Goal: Information Seeking & Learning: Obtain resource

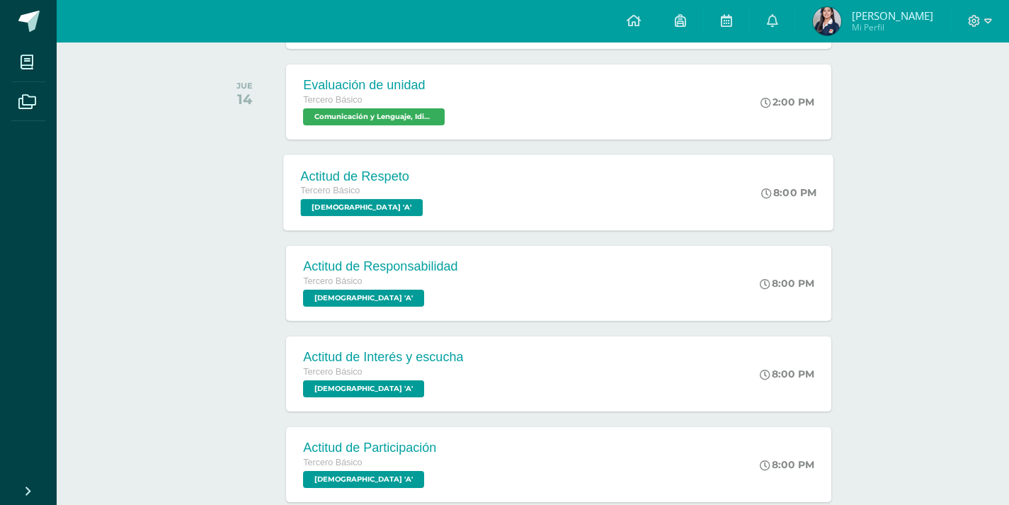
scroll to position [392, 0]
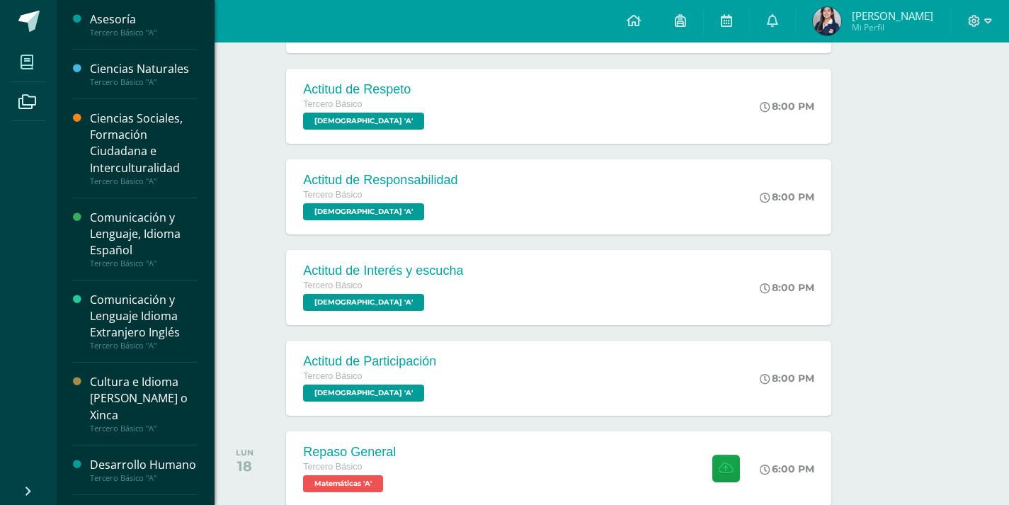
click at [28, 69] on icon at bounding box center [27, 62] width 13 height 14
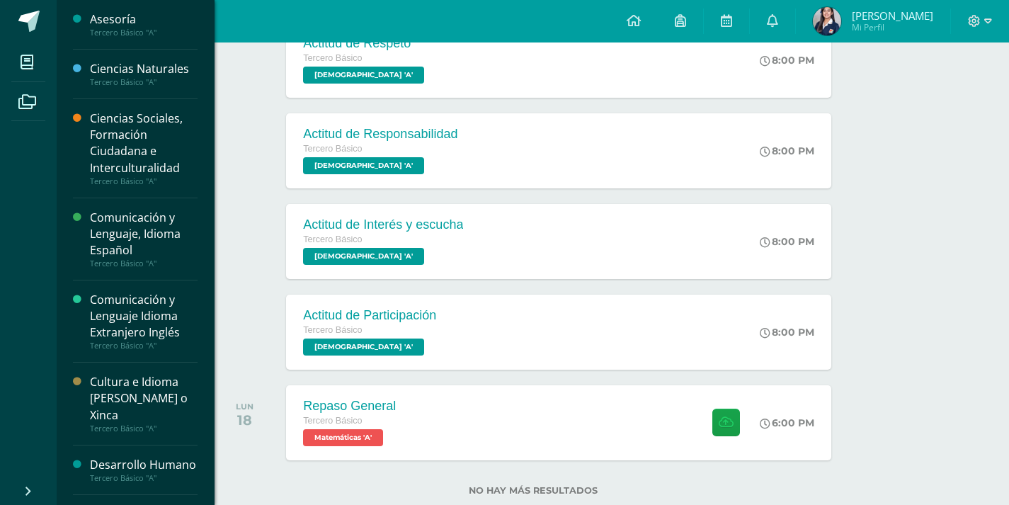
scroll to position [475, 0]
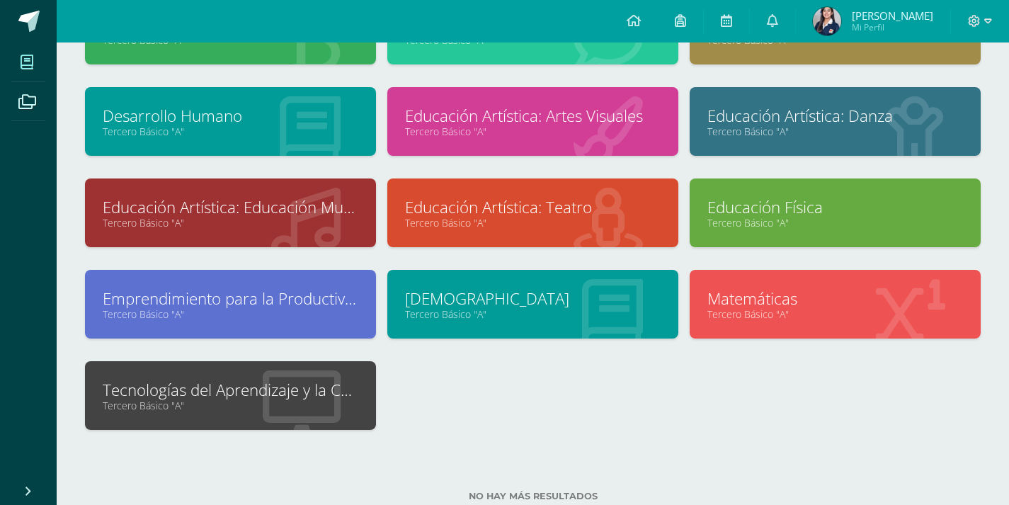
scroll to position [273, 0]
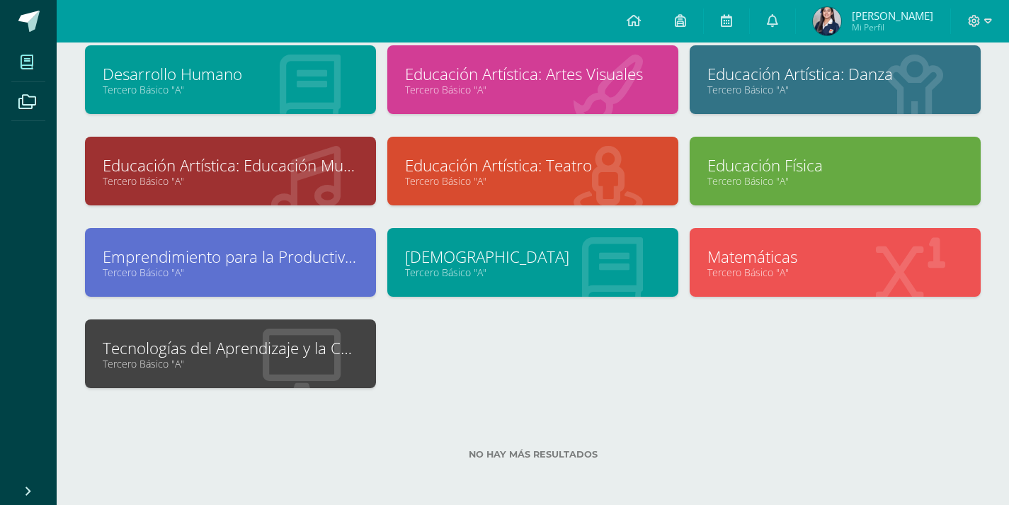
click at [299, 347] on link "Tecnologías del Aprendizaje y la Comunicación" at bounding box center [231, 348] width 256 height 22
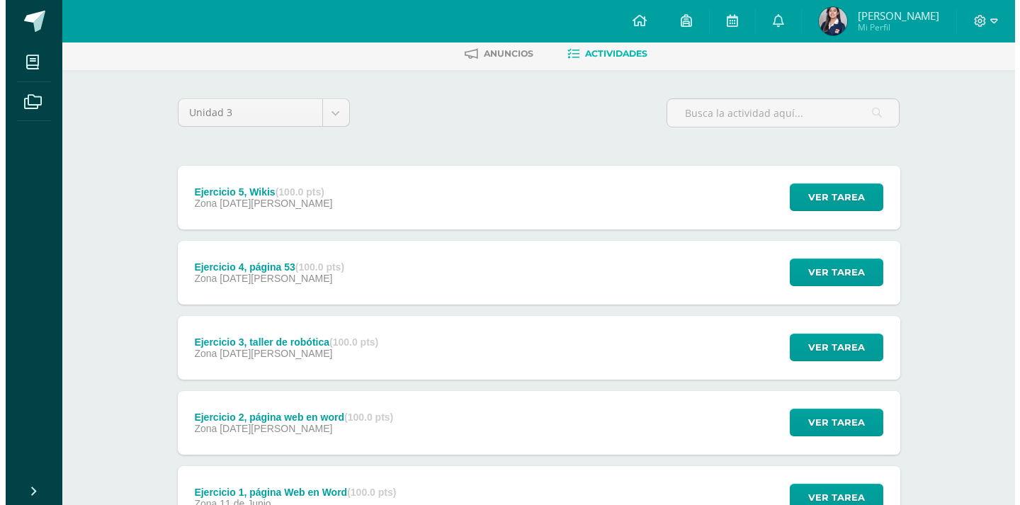
scroll to position [71, 0]
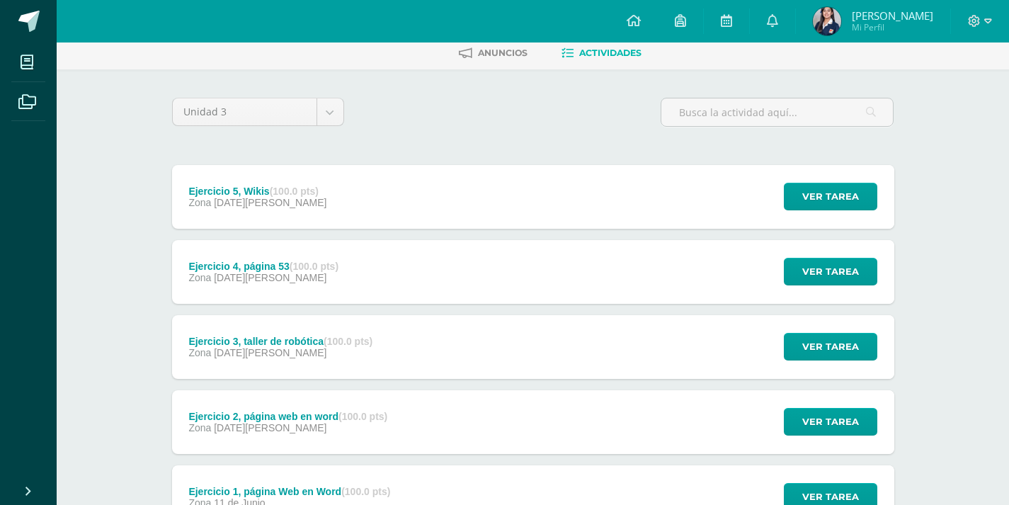
click at [382, 199] on div "Ejercicio 5, Wikis (100.0 pts) Zona [DATE][PERSON_NAME] Ver tarea Ejercicio 5, …" at bounding box center [533, 197] width 722 height 64
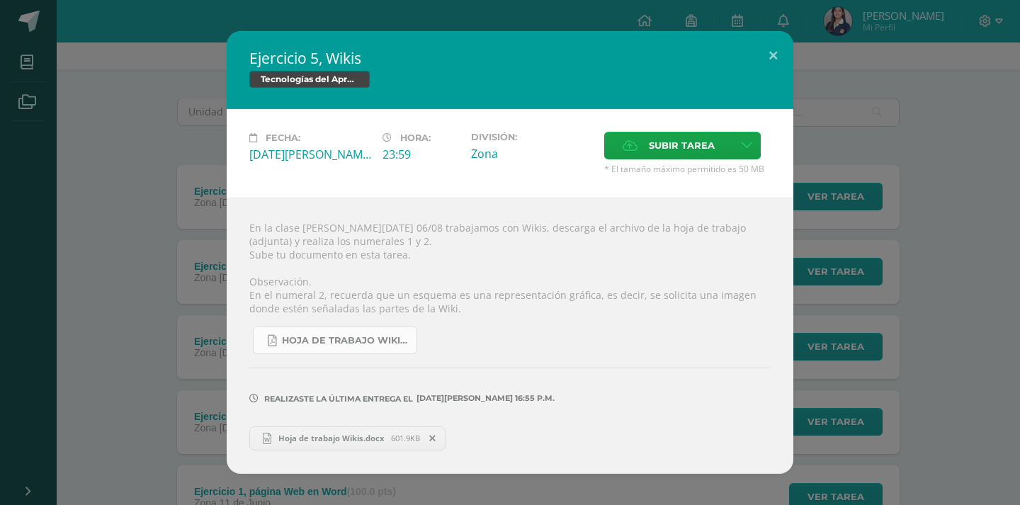
click at [323, 335] on span "Hoja de trabajo Wikis.pdf" at bounding box center [345, 340] width 127 height 11
